Goal: Task Accomplishment & Management: Use online tool/utility

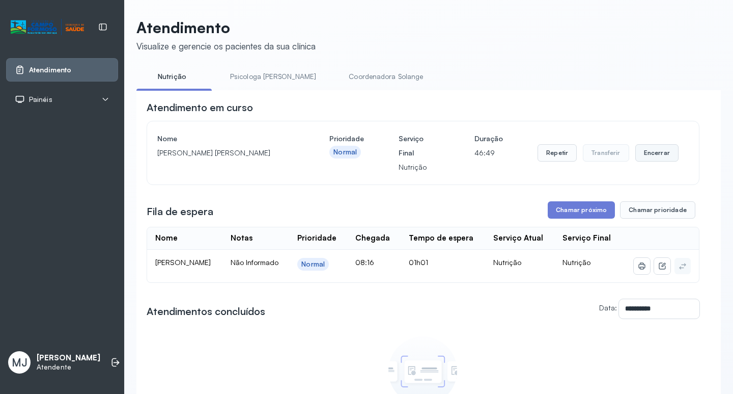
click at [644, 159] on button "Encerrar" at bounding box center [657, 152] width 43 height 17
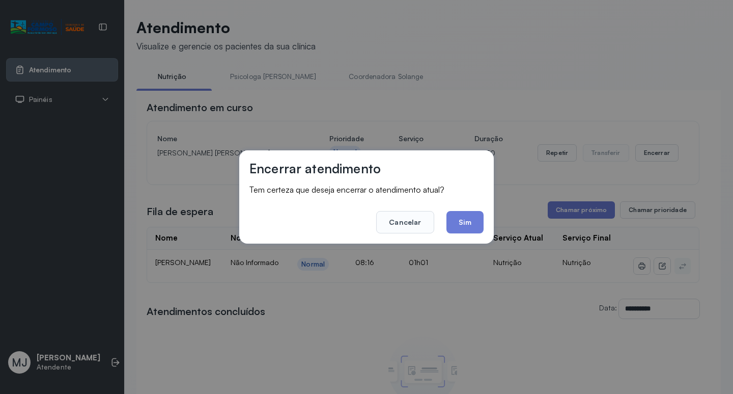
drag, startPoint x: 468, startPoint y: 226, endPoint x: 534, endPoint y: 226, distance: 65.2
click at [469, 226] on button "Sim" at bounding box center [465, 222] width 37 height 22
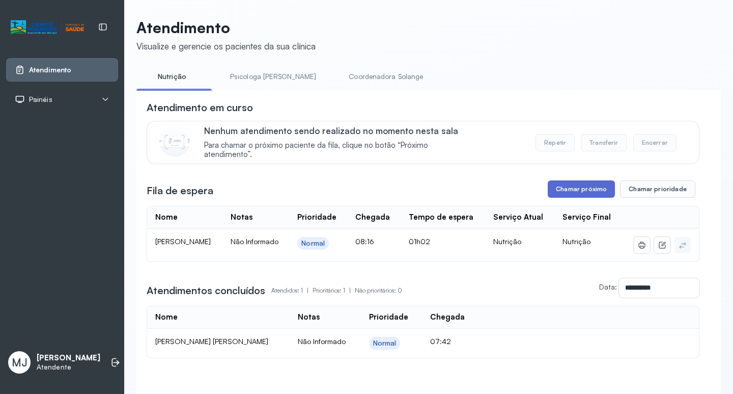
click at [581, 197] on button "Chamar próximo" at bounding box center [581, 188] width 67 height 17
click at [548, 180] on button "Chamar próximo" at bounding box center [581, 188] width 67 height 17
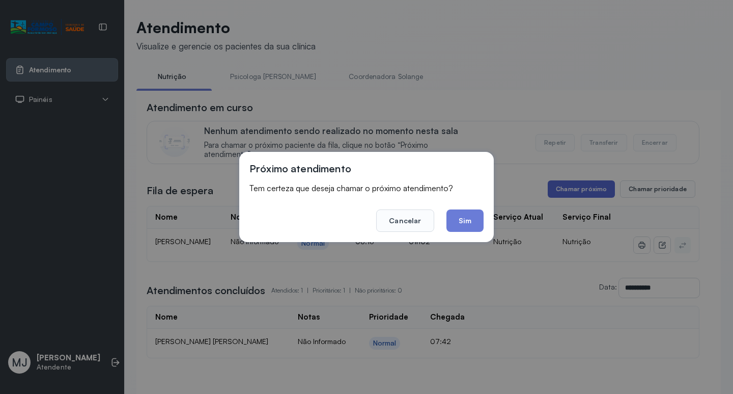
click at [548, 180] on button "Chamar próximo" at bounding box center [581, 188] width 67 height 17
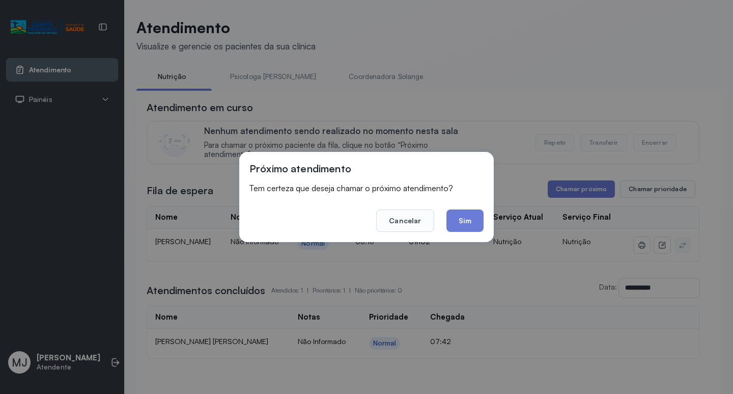
click at [548, 180] on button "Chamar próximo" at bounding box center [581, 188] width 67 height 17
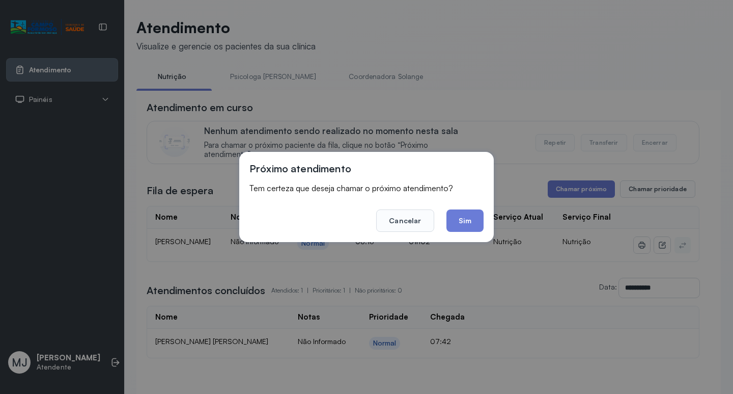
click at [548, 180] on button "Chamar próximo" at bounding box center [581, 188] width 67 height 17
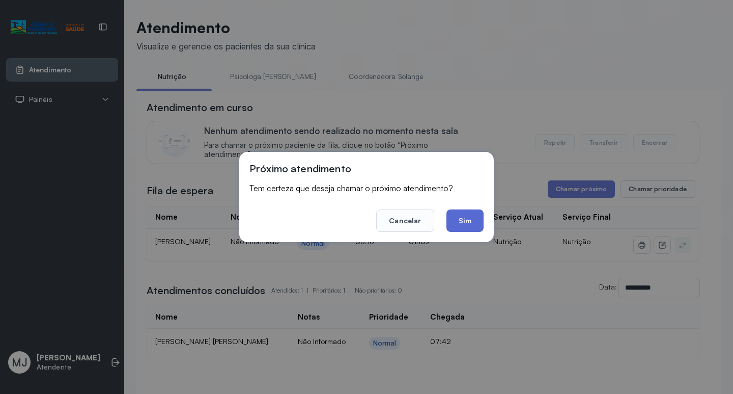
click at [548, 180] on button "Chamar próximo" at bounding box center [581, 188] width 67 height 17
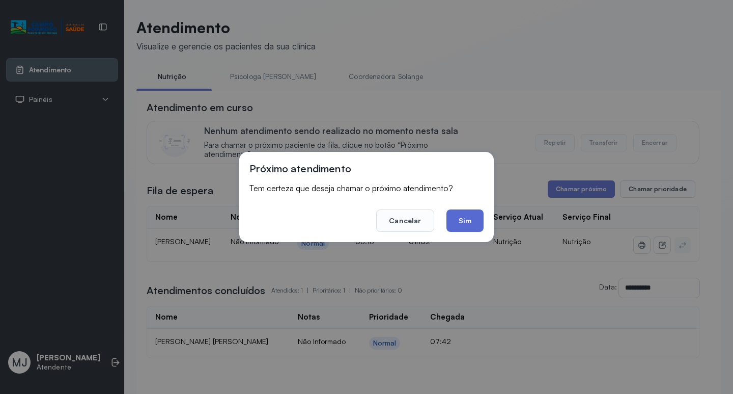
click at [548, 180] on button "Chamar próximo" at bounding box center [581, 188] width 67 height 17
click button "Sim" at bounding box center [465, 220] width 37 height 22
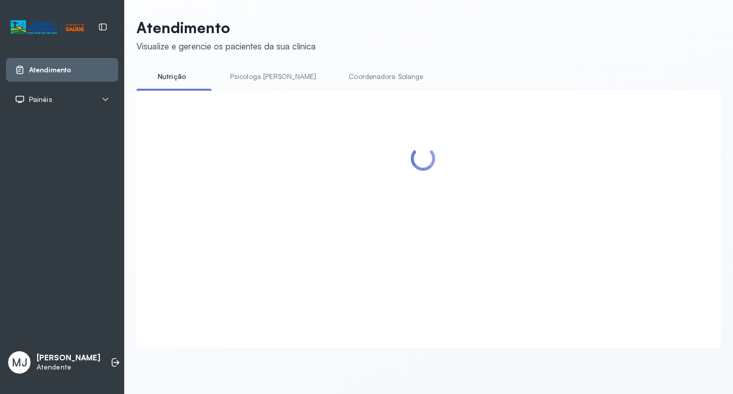
drag, startPoint x: 472, startPoint y: 210, endPoint x: 464, endPoint y: 222, distance: 14.4
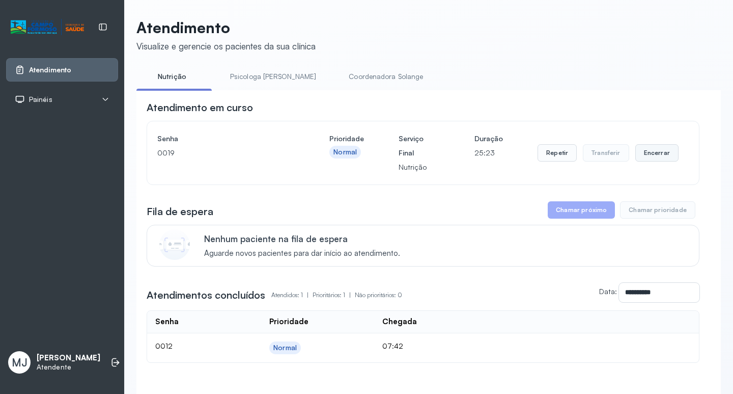
click at [649, 154] on button "Encerrar" at bounding box center [657, 152] width 43 height 17
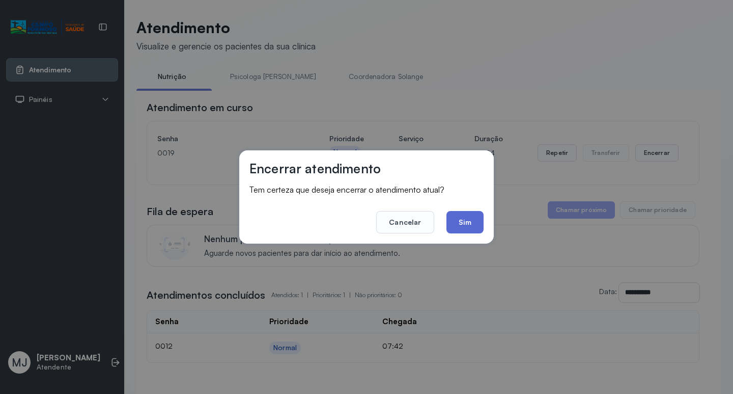
click at [477, 225] on button "Sim" at bounding box center [465, 222] width 37 height 22
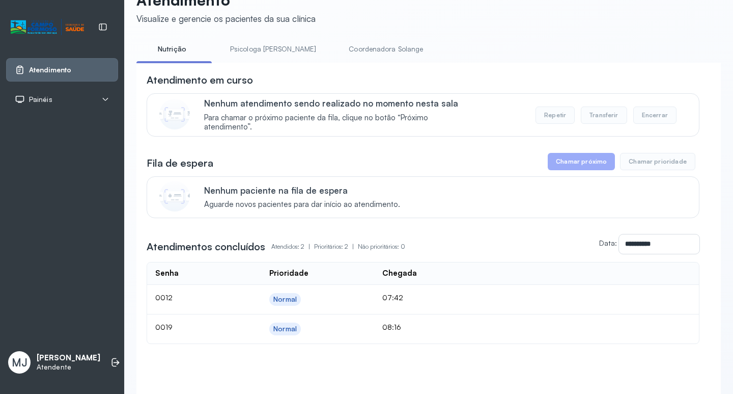
scroll to position [51, 0]
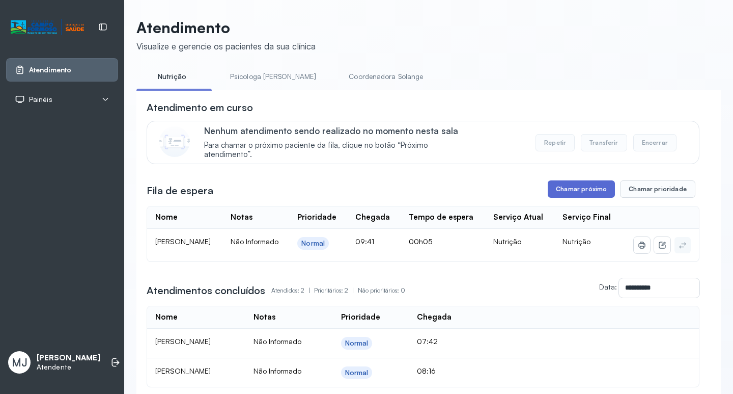
click at [597, 192] on button "Chamar próximo" at bounding box center [581, 188] width 67 height 17
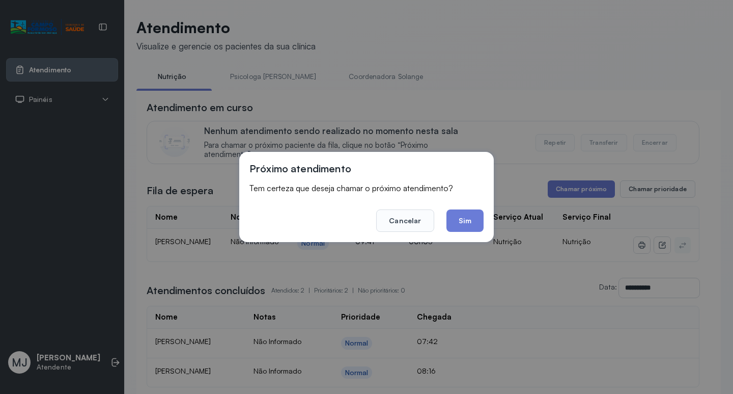
drag, startPoint x: 473, startPoint y: 224, endPoint x: 460, endPoint y: 202, distance: 24.9
click at [474, 222] on button "Sim" at bounding box center [465, 220] width 37 height 22
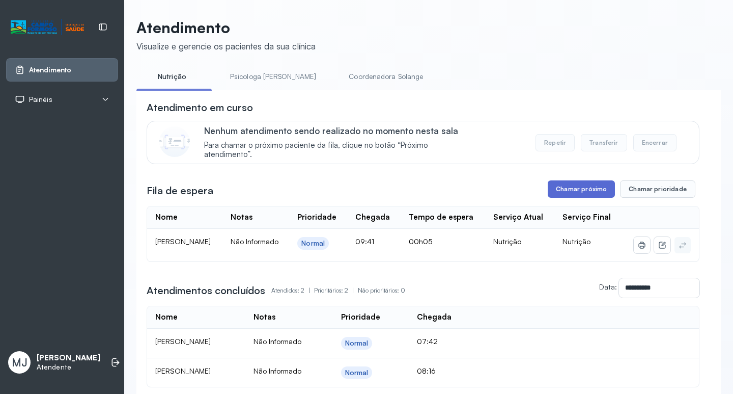
click at [569, 191] on button "Chamar próximo" at bounding box center [581, 188] width 67 height 17
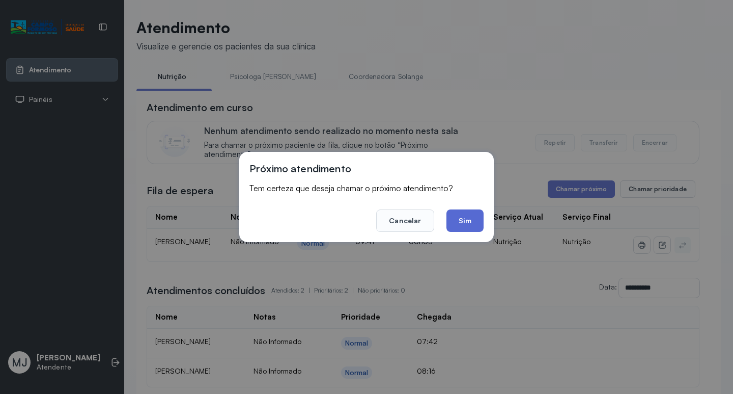
click at [471, 225] on button "Sim" at bounding box center [465, 220] width 37 height 22
